Goal: Navigation & Orientation: Find specific page/section

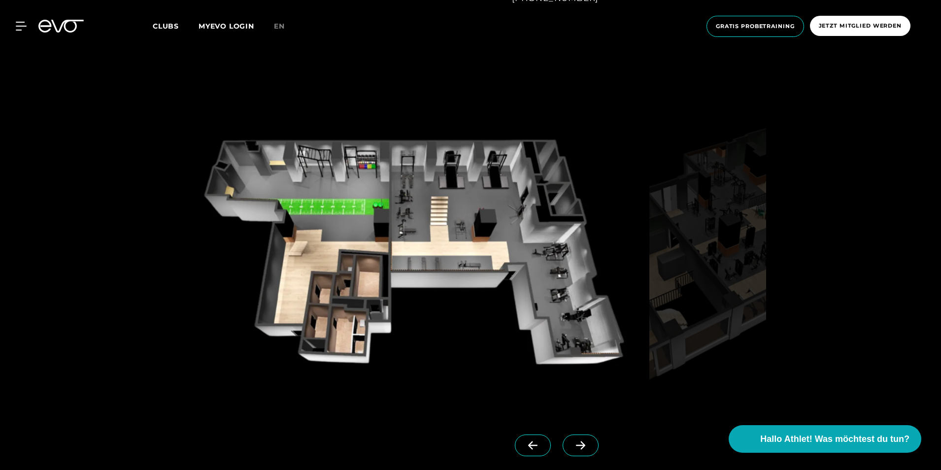
click at [572, 444] on icon at bounding box center [580, 445] width 17 height 9
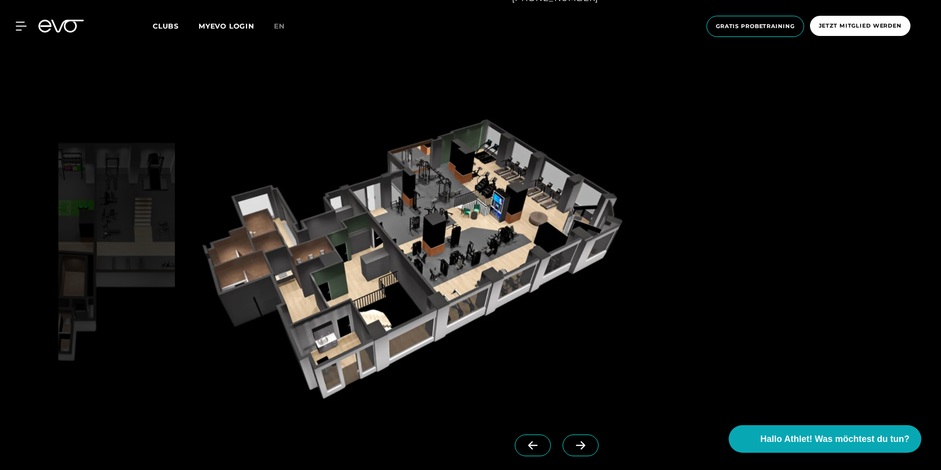
click at [572, 444] on icon at bounding box center [580, 445] width 17 height 9
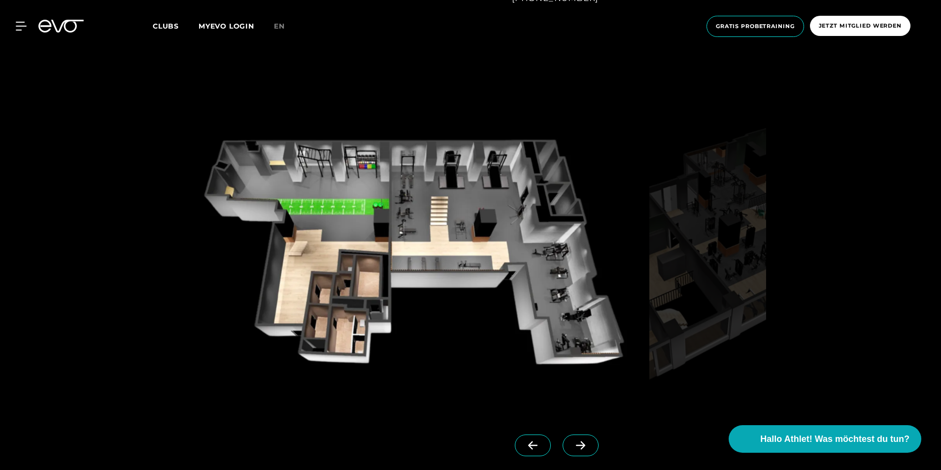
click at [572, 444] on icon at bounding box center [580, 445] width 17 height 9
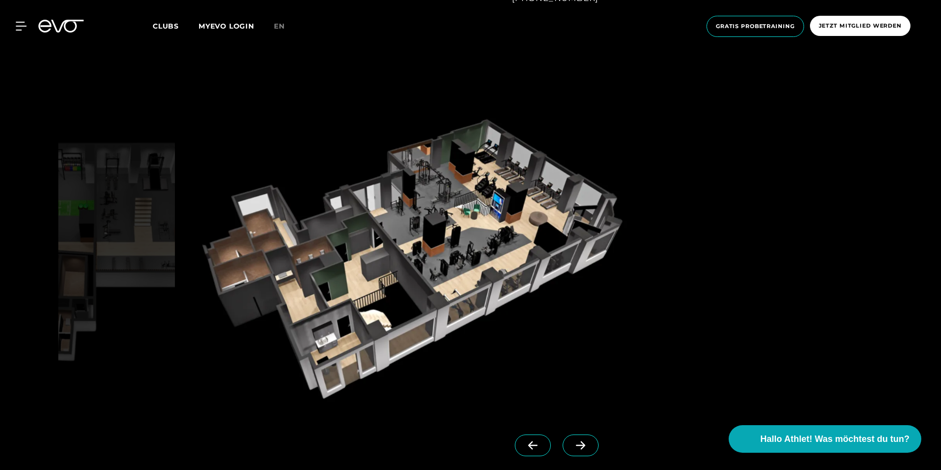
click at [527, 445] on span at bounding box center [533, 446] width 36 height 22
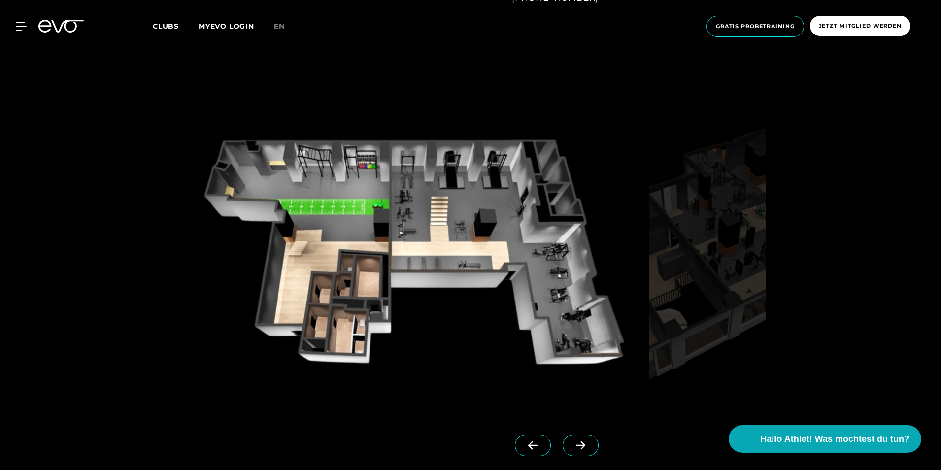
click at [851, 355] on div at bounding box center [470, 281] width 941 height 459
click at [22, 20] on div "MyEVO Login Über EVO Mitgliedschaften Probetraining TAGESPASS EVO Studios [GEOG…" at bounding box center [471, 26] width 938 height 37
click at [17, 28] on icon at bounding box center [23, 26] width 14 height 9
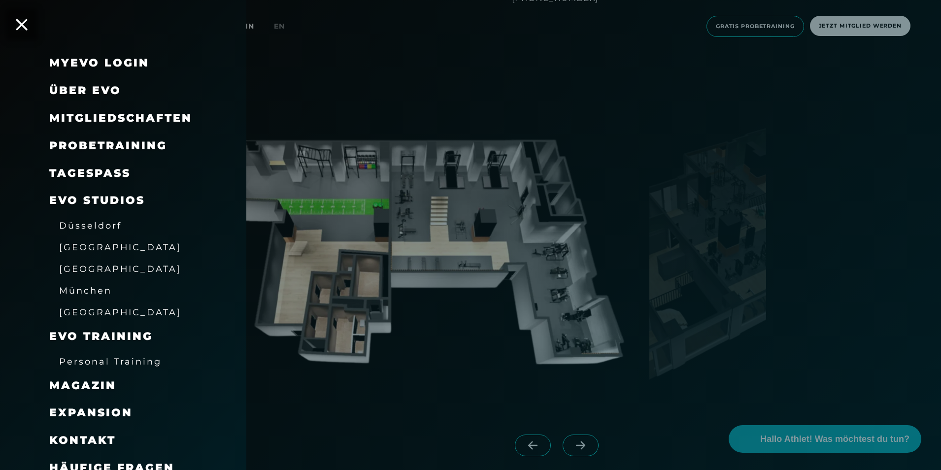
click at [102, 118] on span "Mitgliedschaften" at bounding box center [120, 117] width 143 height 13
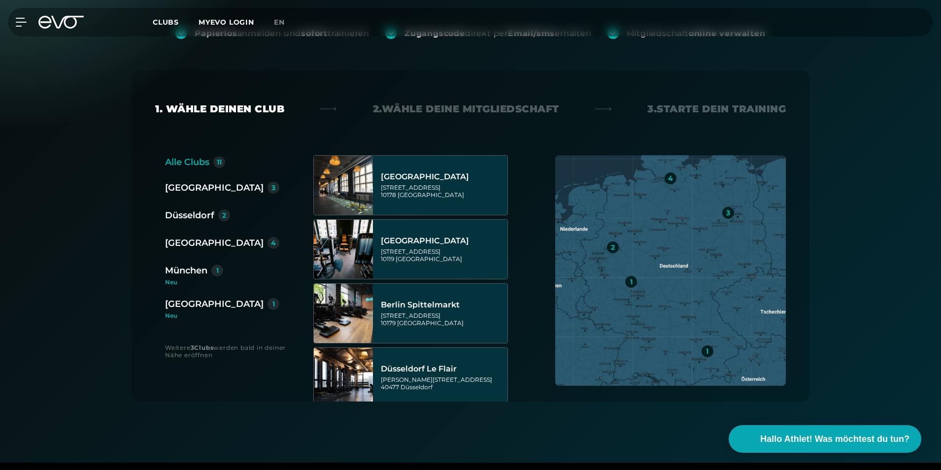
scroll to position [148, 0]
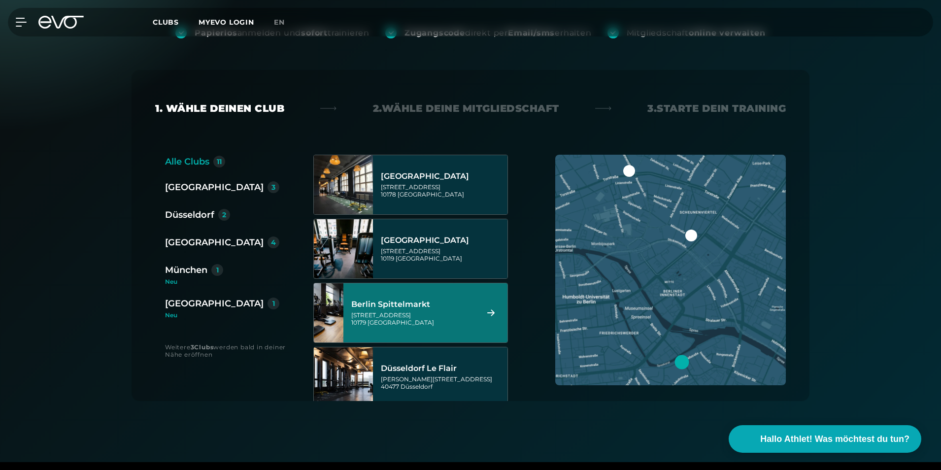
click at [431, 300] on div "Berlin Spittelmarkt" at bounding box center [413, 305] width 124 height 10
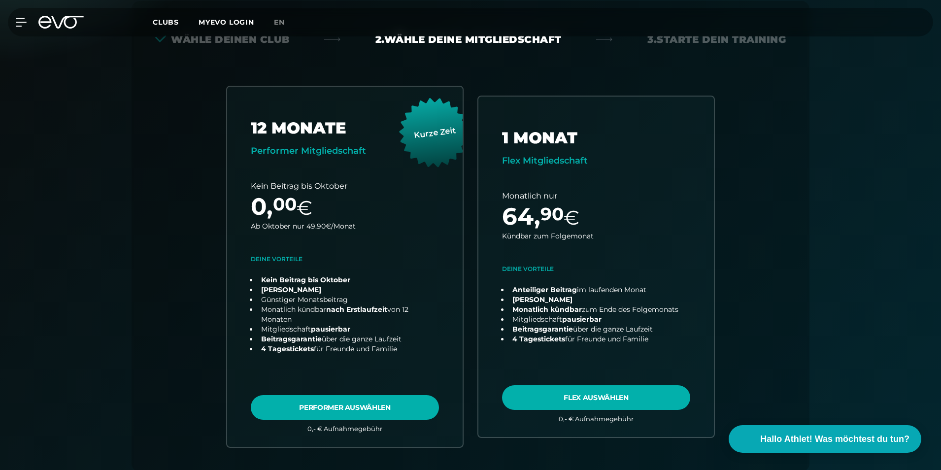
scroll to position [218, 0]
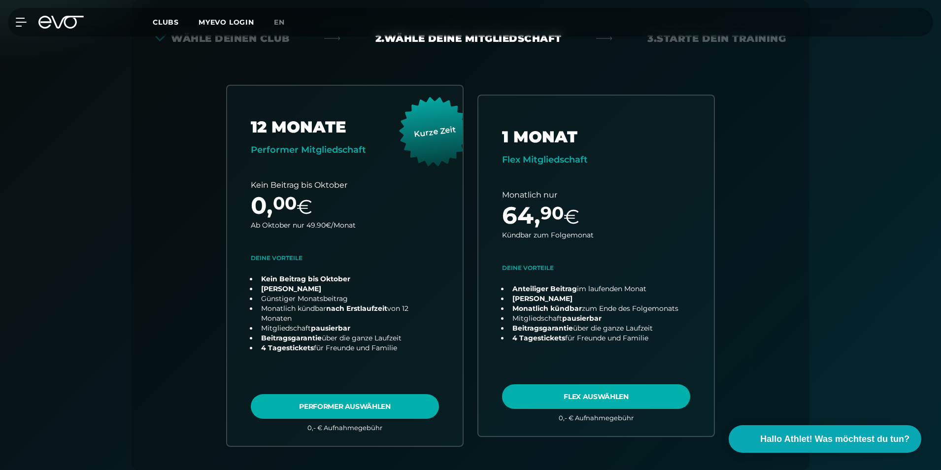
click at [158, 35] on div "MyEVO Login Über EVO Mitgliedschaften Probetraining TAGESPASS EVO Studios [GEOG…" at bounding box center [471, 22] width 938 height 29
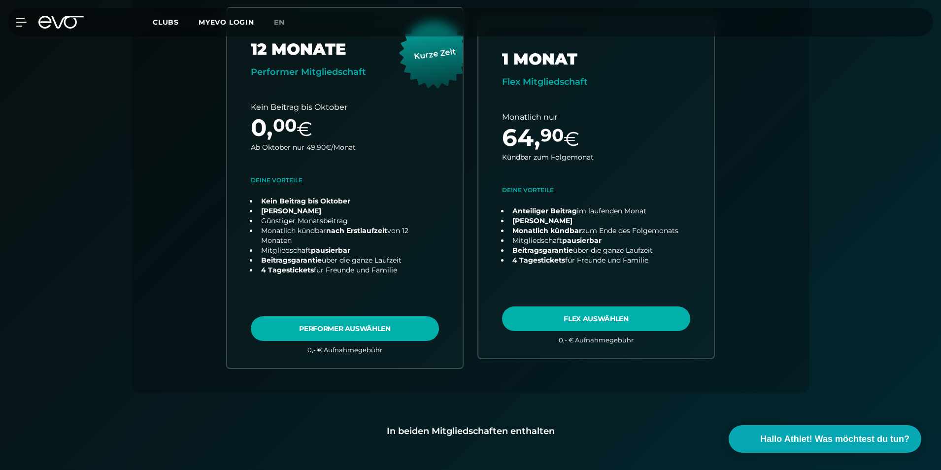
scroll to position [0, 0]
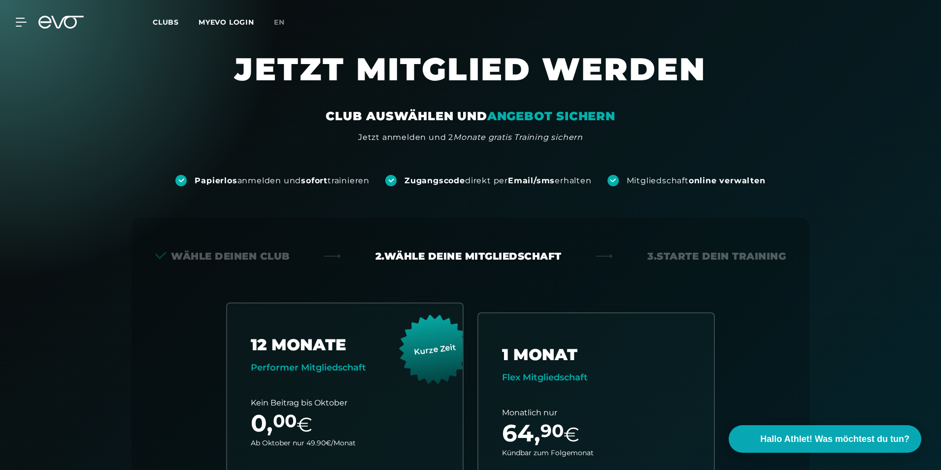
click at [155, 24] on span "Clubs" at bounding box center [166, 22] width 26 height 9
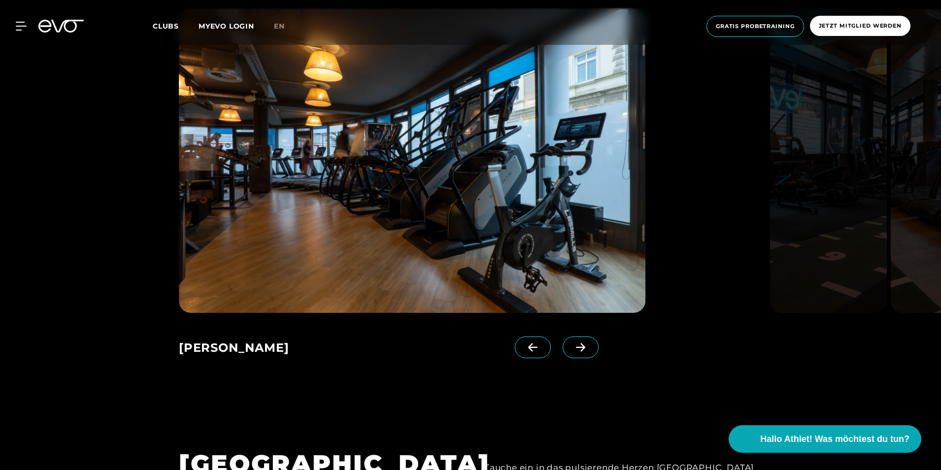
scroll to position [739, 0]
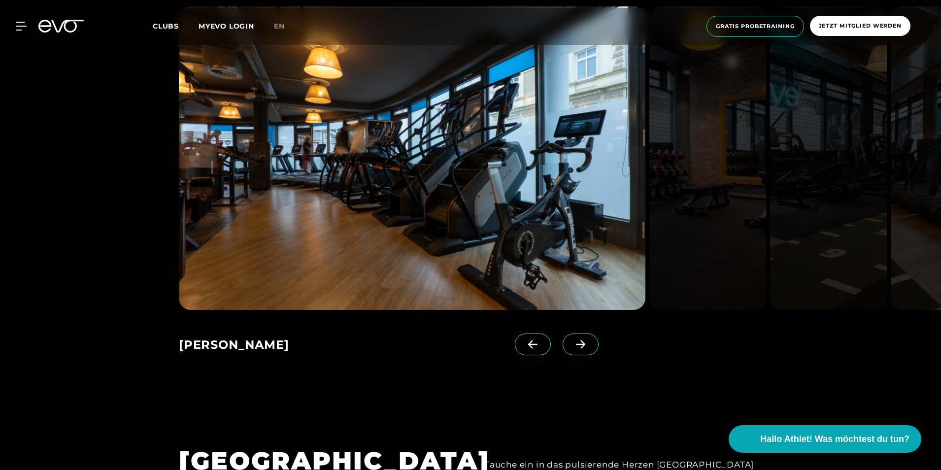
click at [572, 343] on icon at bounding box center [580, 344] width 17 height 9
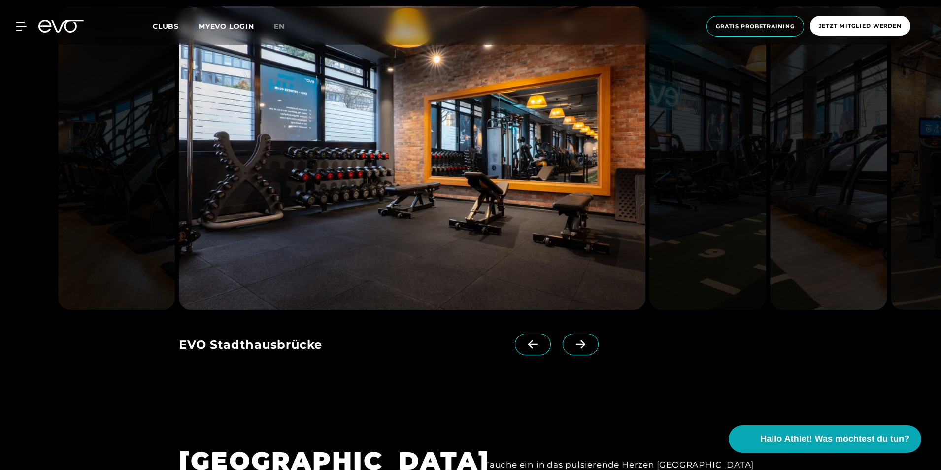
click at [572, 343] on icon at bounding box center [580, 344] width 17 height 9
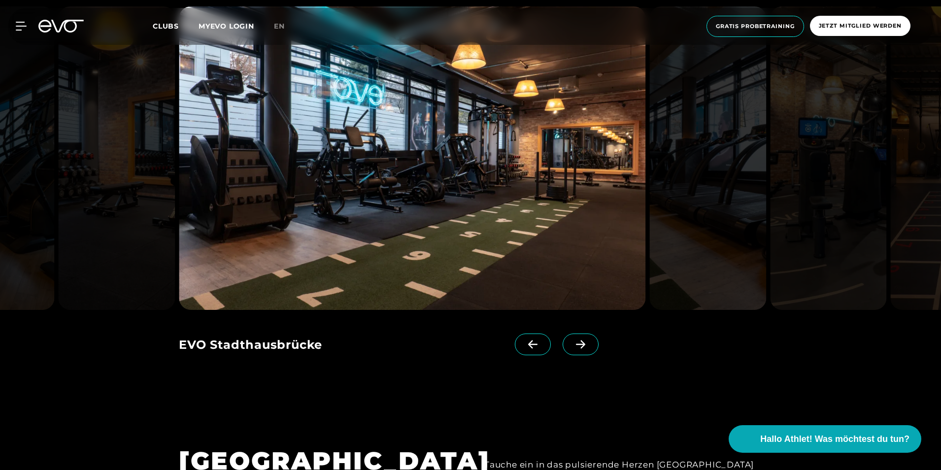
click at [572, 343] on icon at bounding box center [580, 344] width 17 height 9
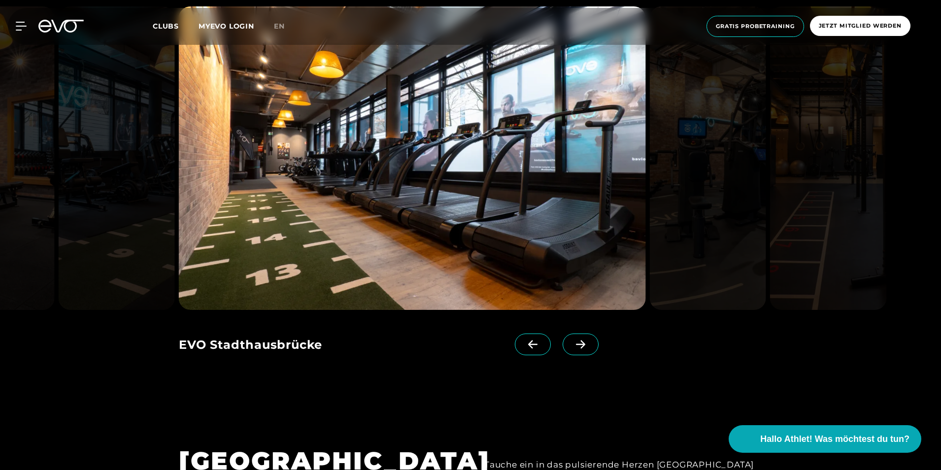
click at [572, 343] on icon at bounding box center [580, 344] width 17 height 9
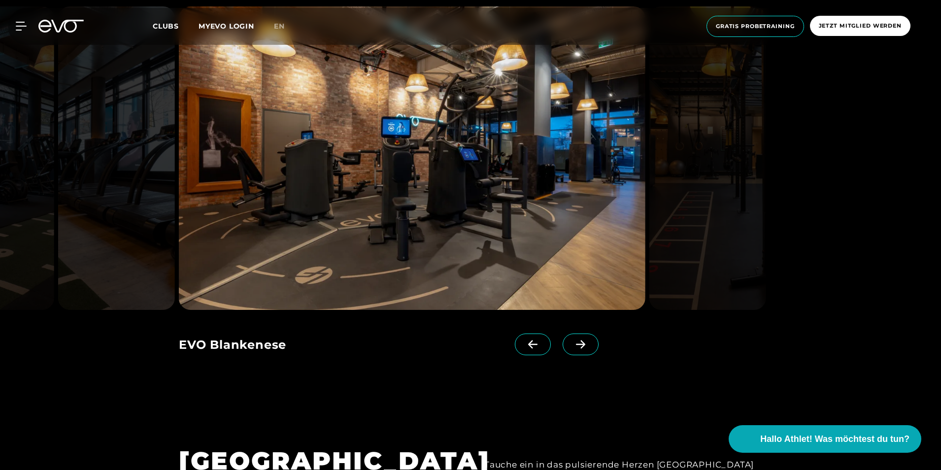
click at [572, 343] on icon at bounding box center [580, 344] width 17 height 9
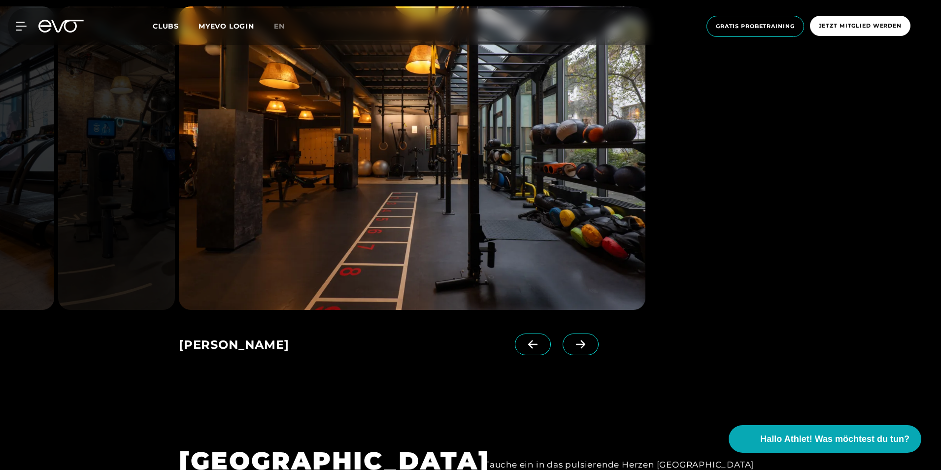
click at [572, 343] on icon at bounding box center [580, 344] width 17 height 9
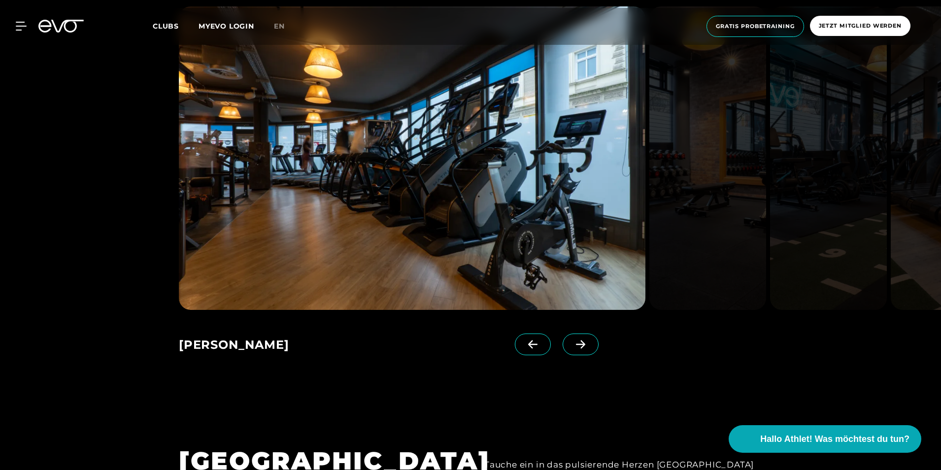
click at [572, 343] on icon at bounding box center [580, 344] width 17 height 9
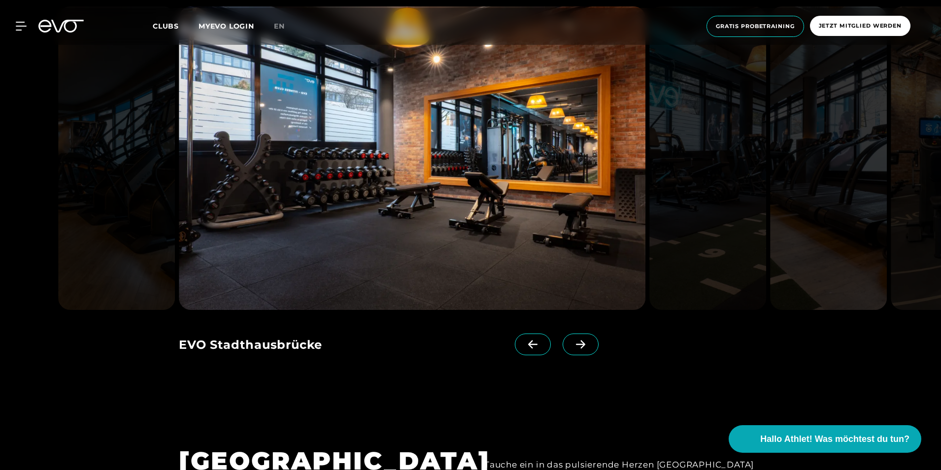
click at [572, 343] on icon at bounding box center [580, 344] width 17 height 9
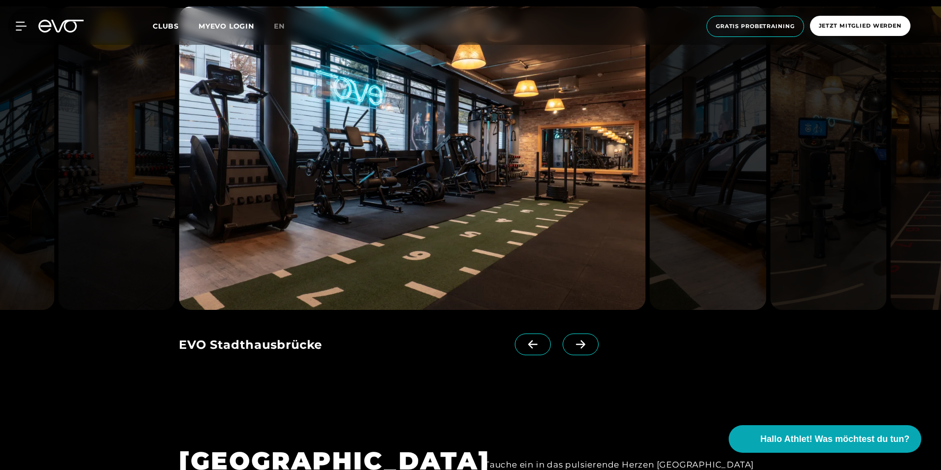
click at [572, 343] on icon at bounding box center [580, 344] width 17 height 9
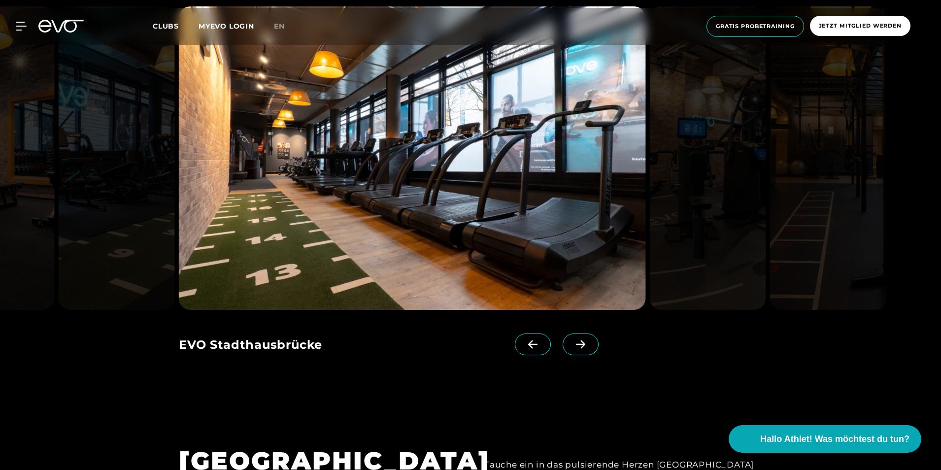
click at [572, 343] on icon at bounding box center [580, 344] width 17 height 9
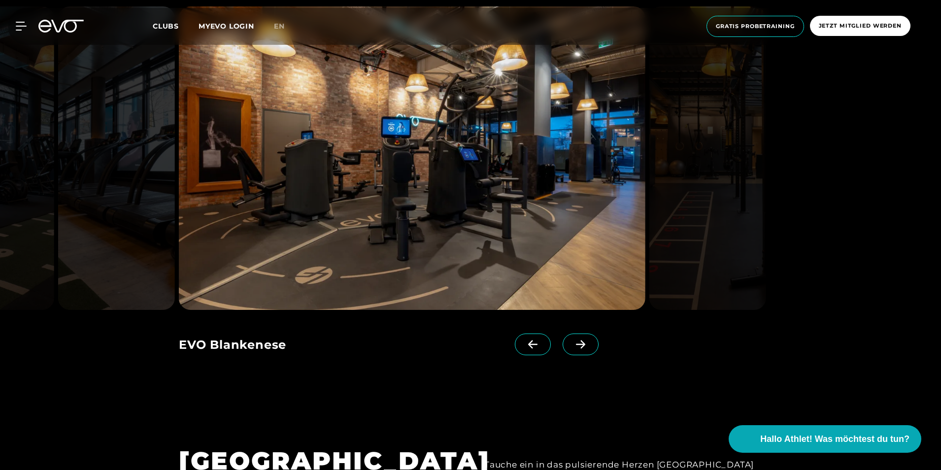
click at [572, 343] on icon at bounding box center [580, 344] width 17 height 9
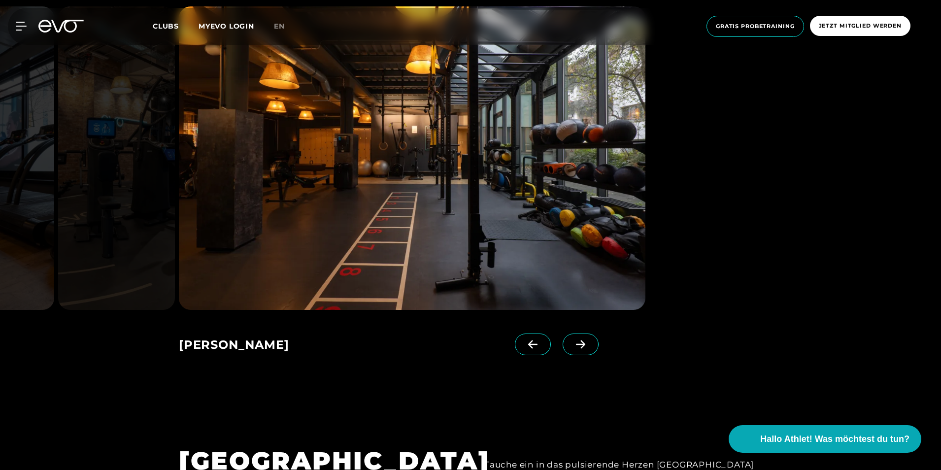
click at [173, 26] on span "Clubs" at bounding box center [166, 26] width 26 height 9
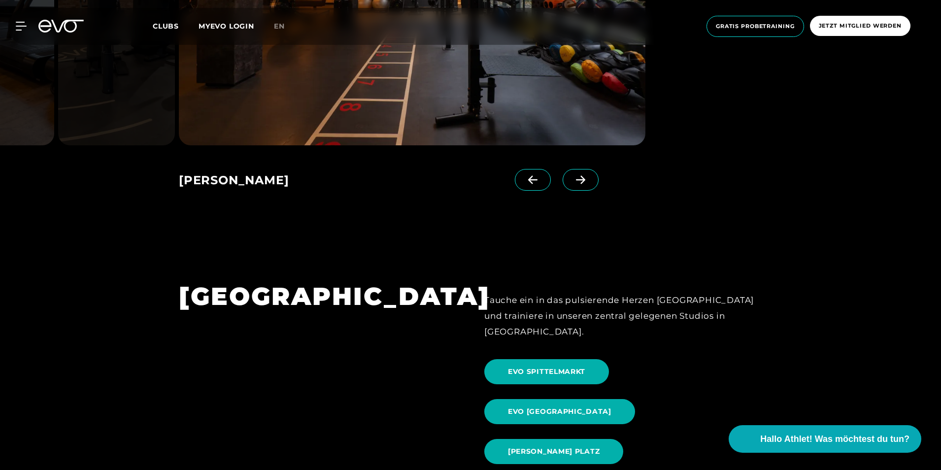
scroll to position [986, 0]
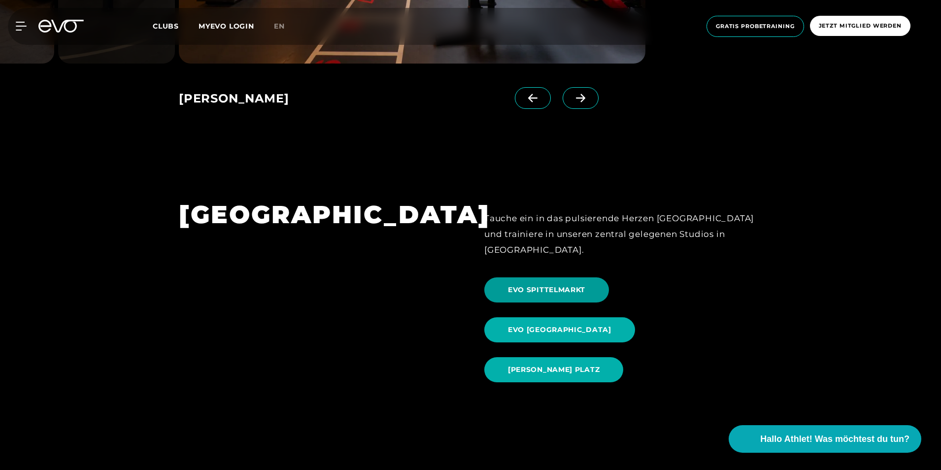
click at [554, 278] on span "EVO SPITTELMARKT" at bounding box center [547, 290] width 125 height 25
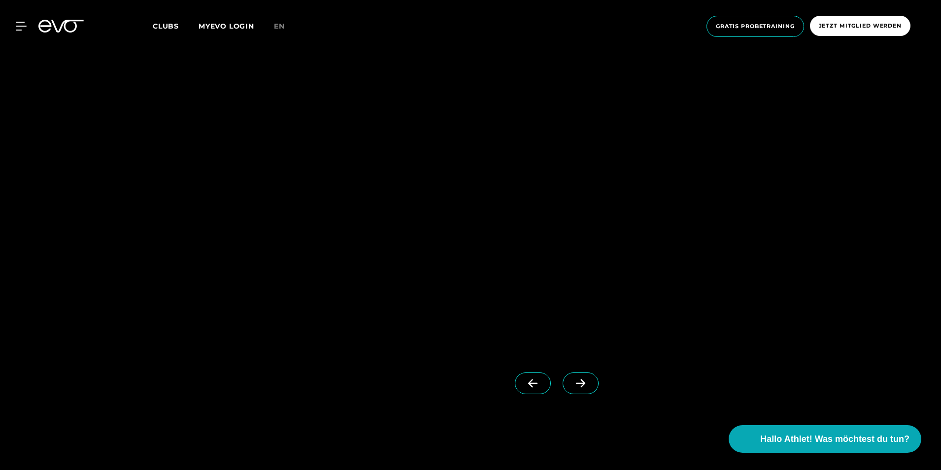
scroll to position [986, 0]
click at [572, 397] on icon at bounding box center [580, 396] width 17 height 9
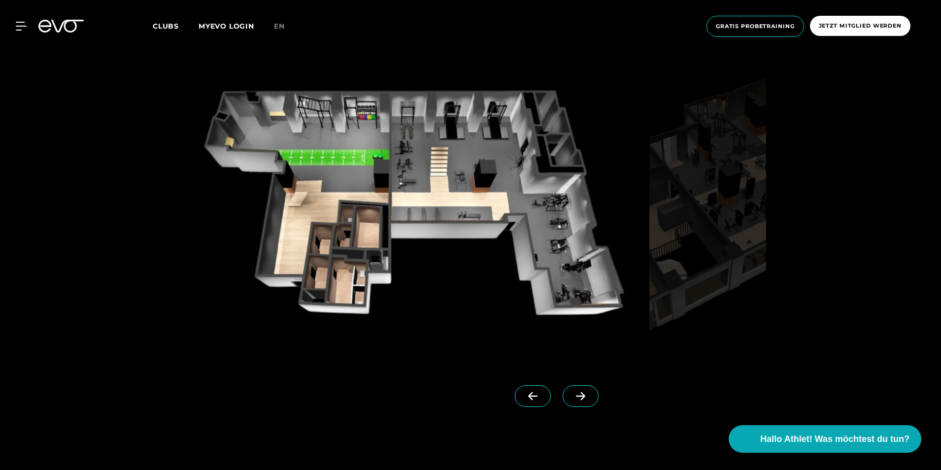
click at [572, 399] on icon at bounding box center [580, 396] width 17 height 9
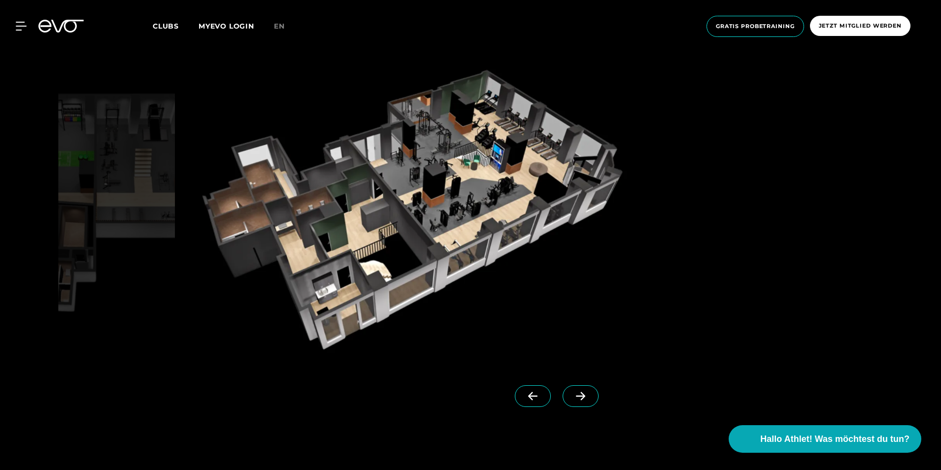
click at [524, 398] on icon at bounding box center [532, 396] width 17 height 9
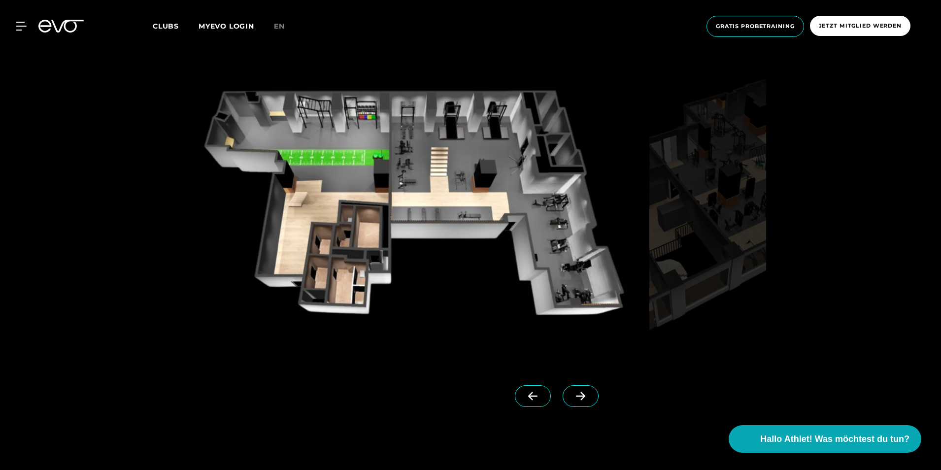
click at [169, 26] on span "Clubs" at bounding box center [166, 26] width 26 height 9
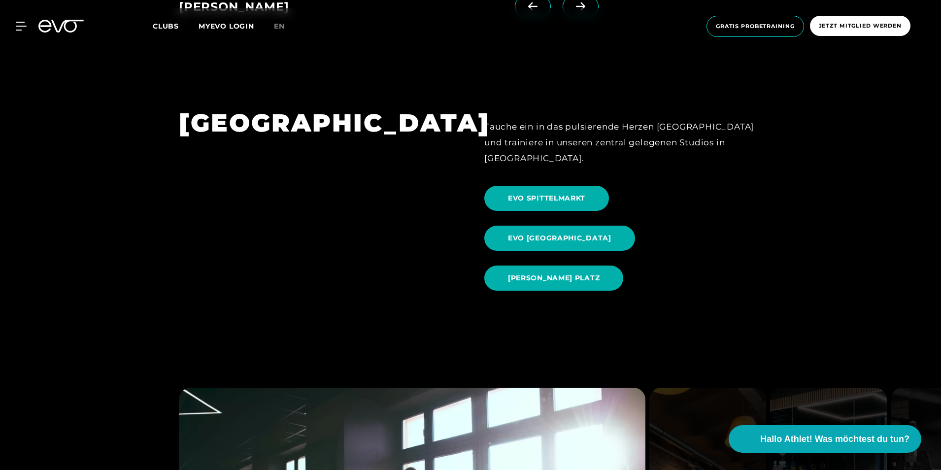
scroll to position [1084, 0]
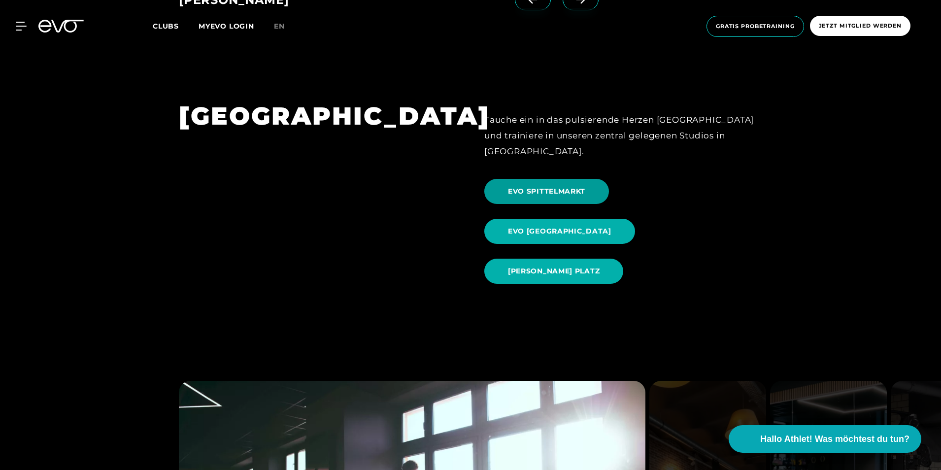
click at [555, 186] on span "EVO SPITTELMARKT" at bounding box center [546, 191] width 77 height 10
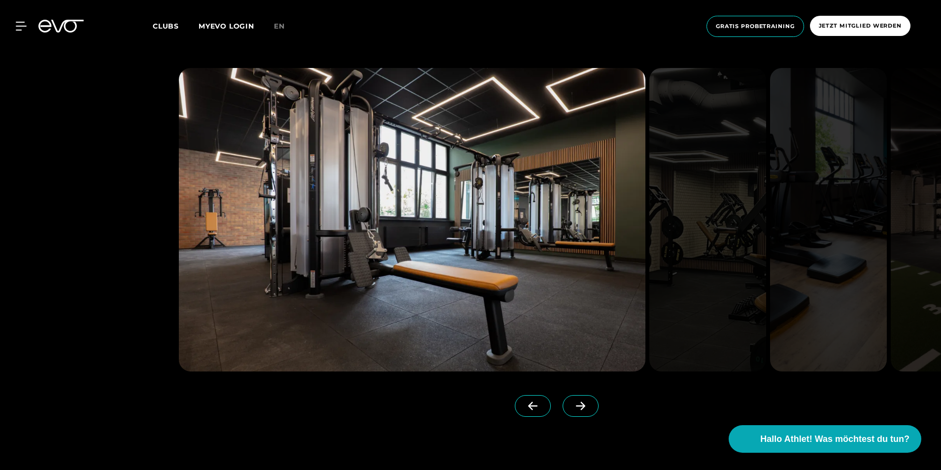
scroll to position [2563, 0]
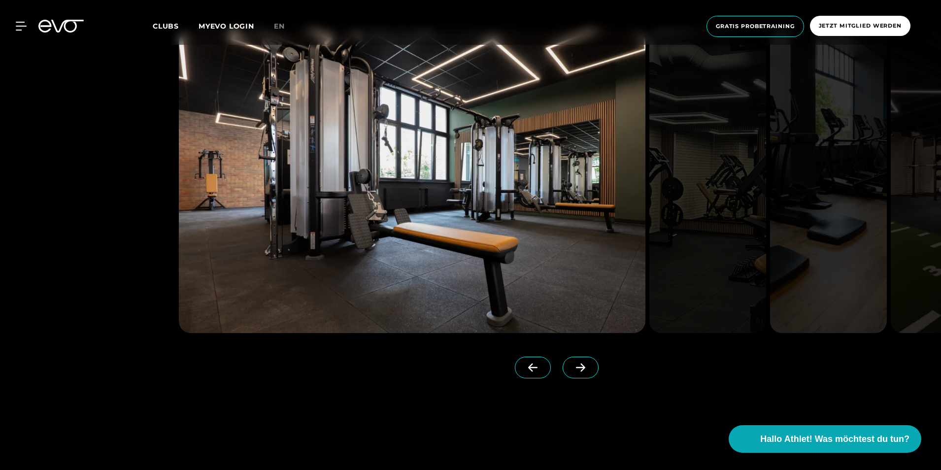
click at [567, 357] on span at bounding box center [581, 368] width 36 height 22
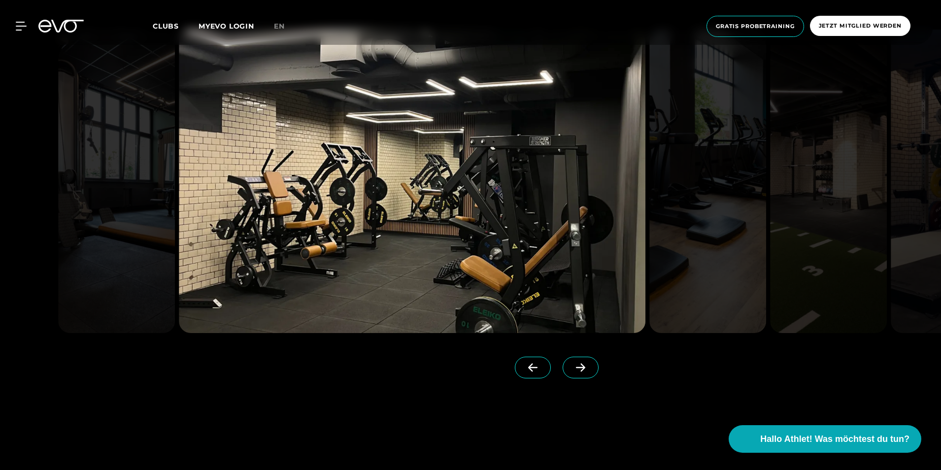
click at [524, 368] on icon at bounding box center [532, 367] width 17 height 9
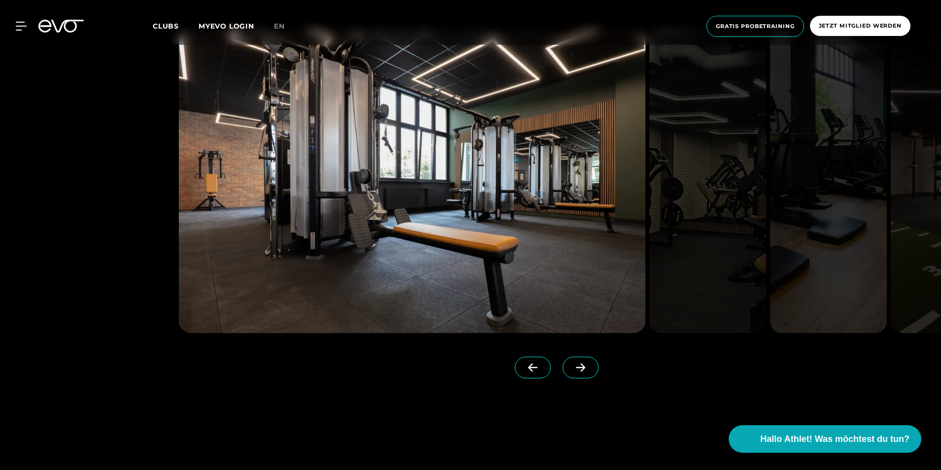
click at [572, 367] on icon at bounding box center [580, 367] width 17 height 9
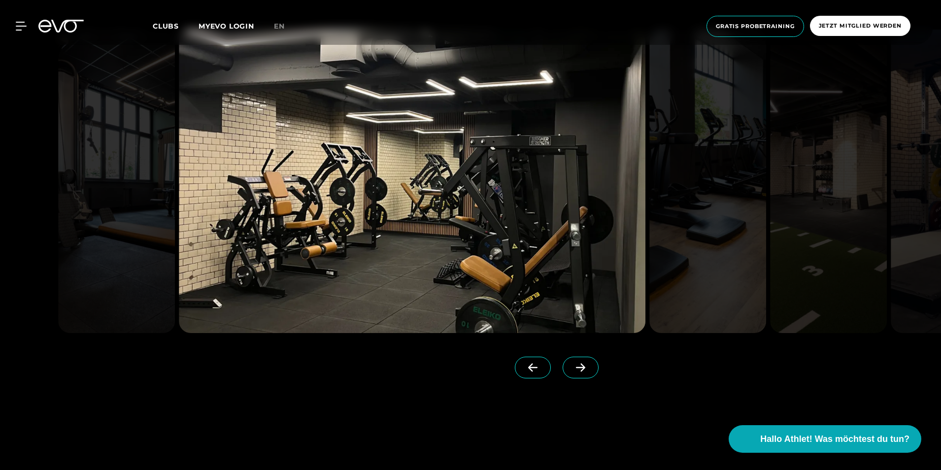
click at [515, 375] on link at bounding box center [535, 376] width 40 height 39
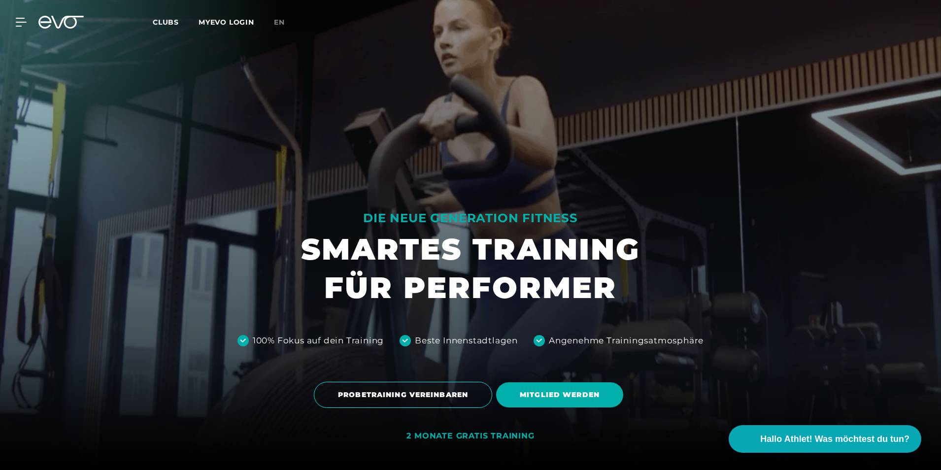
click at [509, 369] on div at bounding box center [470, 235] width 941 height 470
